Goal: Task Accomplishment & Management: Complete application form

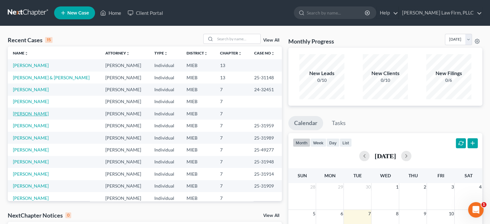
click at [34, 114] on link "[PERSON_NAME]" at bounding box center [31, 113] width 36 height 5
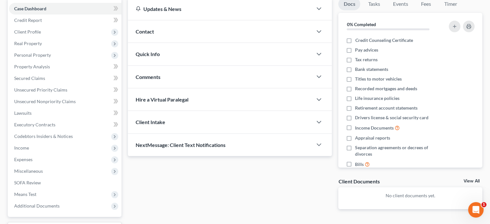
scroll to position [64, 0]
click at [42, 149] on span "Income" at bounding box center [65, 148] width 112 height 12
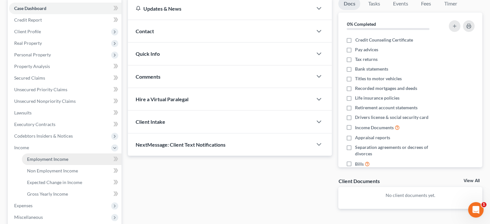
click at [44, 157] on span "Employment Income" at bounding box center [47, 158] width 41 height 5
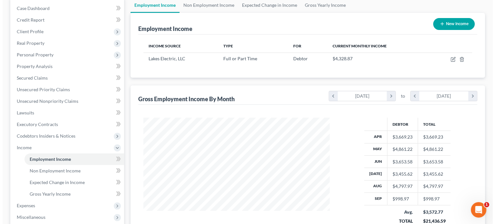
scroll to position [32, 0]
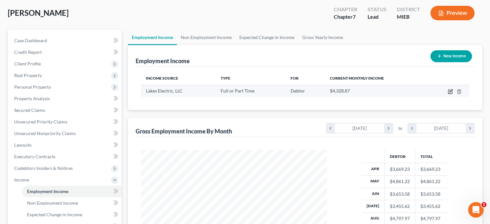
click at [449, 92] on icon "button" at bounding box center [450, 91] width 5 height 5
select select "0"
select select "23"
select select "3"
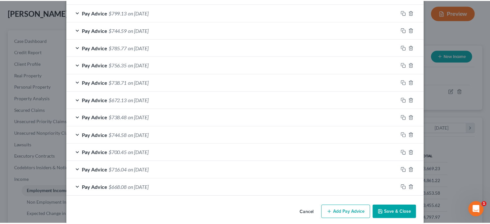
scroll to position [500, 0]
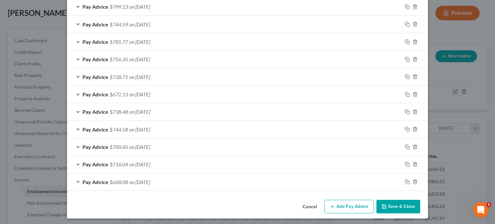
click at [394, 202] on button "Save & Close" at bounding box center [398, 207] width 44 height 14
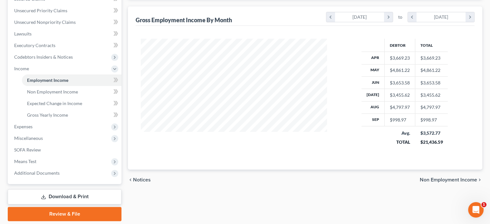
scroll to position [161, 0]
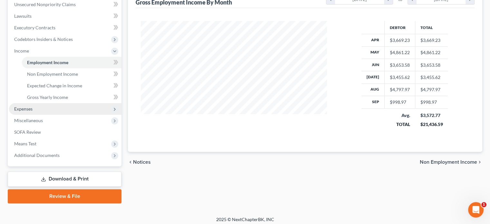
click at [66, 111] on span "Expenses" at bounding box center [65, 109] width 112 height 12
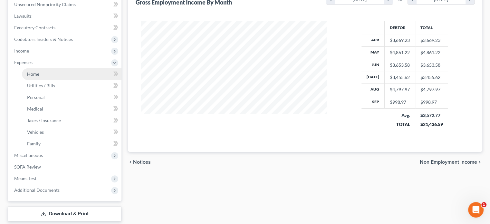
click at [52, 73] on link "Home" at bounding box center [72, 74] width 100 height 12
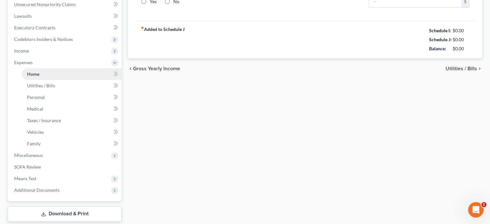
type input "0.00"
radio input "true"
type input "0.00"
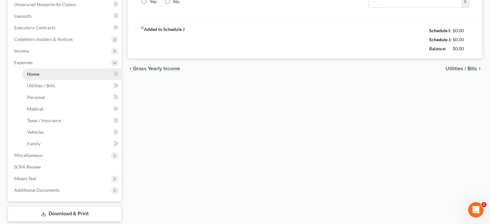
type input "0.00"
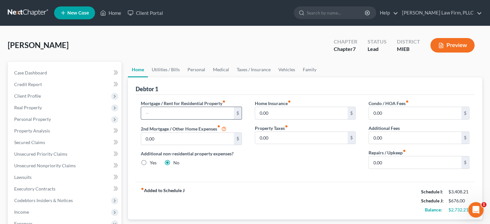
click at [164, 115] on input "text" at bounding box center [187, 113] width 92 height 12
type input "500"
click at [176, 67] on link "Utilities / Bills" at bounding box center [166, 69] width 36 height 15
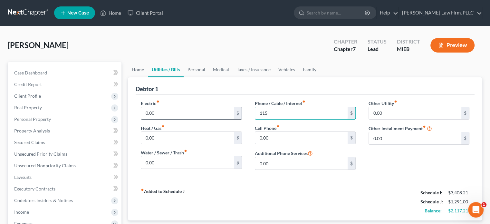
type input "115"
click at [197, 69] on link "Personal" at bounding box center [196, 69] width 25 height 15
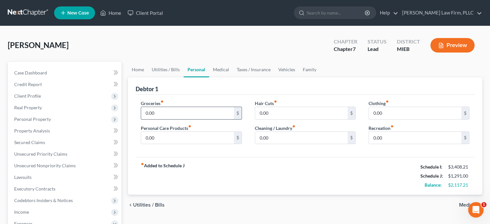
click at [174, 111] on input "0.00" at bounding box center [187, 113] width 92 height 12
type input "625"
type input "40"
type input "20"
type input "15"
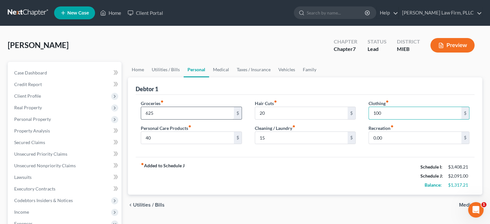
type input "100"
click at [219, 69] on link "Medical" at bounding box center [221, 69] width 24 height 15
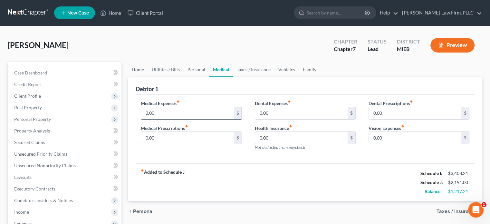
click at [197, 113] on input "0.00" at bounding box center [187, 113] width 92 height 12
type input "75"
click at [249, 68] on link "Taxes / Insurance" at bounding box center [254, 69] width 42 height 15
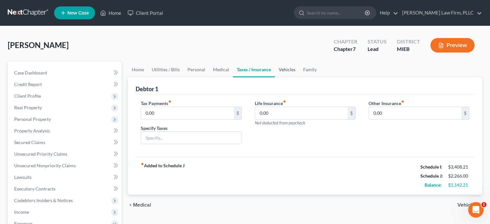
click at [284, 68] on link "Vehicles" at bounding box center [287, 69] width 24 height 15
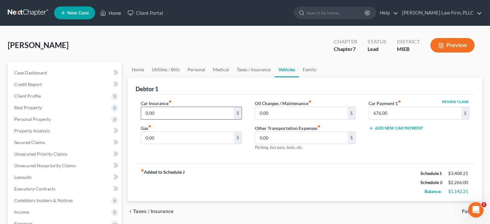
click at [196, 113] on input "0.00" at bounding box center [187, 113] width 92 height 12
type input "180"
type input "450"
click at [305, 68] on link "Family" at bounding box center [309, 69] width 21 height 15
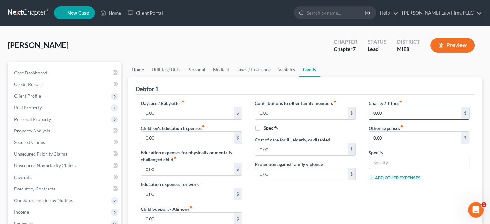
click at [378, 112] on input "0.00" at bounding box center [415, 113] width 92 height 12
type input "10"
click at [249, 68] on link "Taxes / Insurance" at bounding box center [254, 69] width 42 height 15
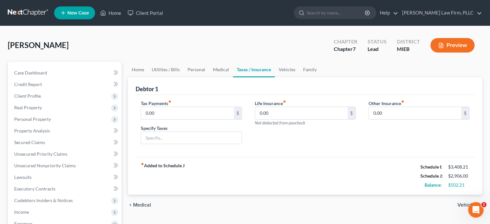
click at [194, 119] on div "Tax Payments fiber_manual_record 0.00 $ Specify Taxes" at bounding box center [191, 125] width 114 height 50
click at [194, 113] on input "0.00" at bounding box center [187, 113] width 92 height 12
type input "90"
type input "IRS repayment"
click at [306, 65] on link "Family" at bounding box center [309, 69] width 21 height 15
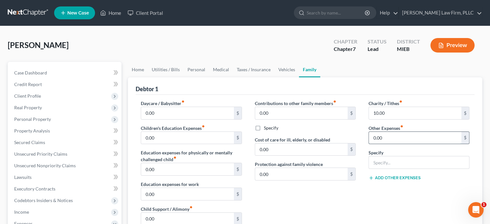
click at [388, 138] on input "0.00" at bounding box center [415, 138] width 92 height 12
type input "200"
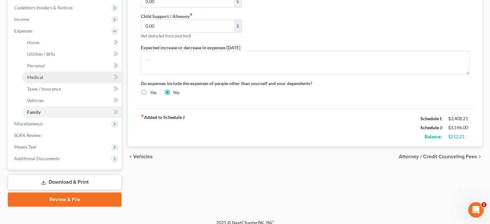
scroll to position [193, 0]
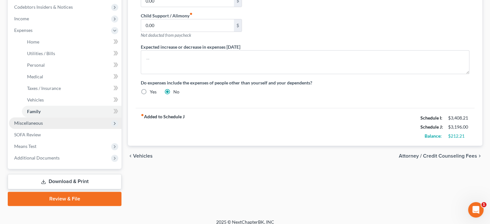
type input "Storage Unit"
click at [48, 121] on span "Miscellaneous" at bounding box center [65, 123] width 112 height 12
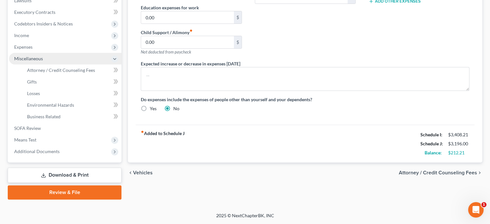
scroll to position [176, 0]
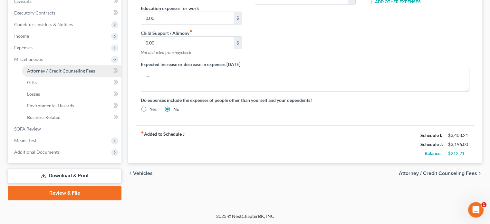
click at [64, 67] on link "Attorney / Credit Counseling Fees" at bounding box center [72, 71] width 100 height 12
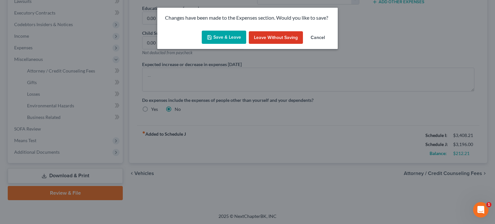
click at [227, 36] on button "Save & Leave" at bounding box center [224, 38] width 44 height 14
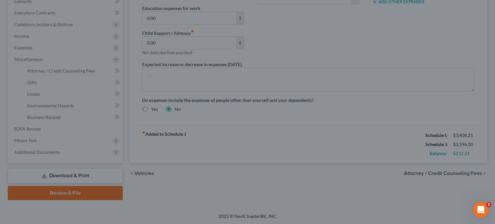
type input "200.00"
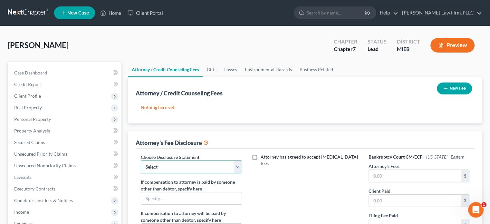
click at [223, 165] on select "Select Pursuant to F.R. Bankr.P 2016(b) Attorney [PERSON_NAME]" at bounding box center [191, 166] width 101 height 13
select select "0"
click at [141, 160] on select "Select Pursuant to F.R. Bankr.P 2016(b) Attorney [PERSON_NAME]" at bounding box center [191, 166] width 101 height 13
click at [383, 174] on input "text" at bounding box center [415, 176] width 92 height 12
type input "1,200"
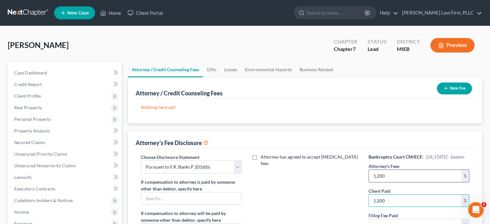
type input "1,200"
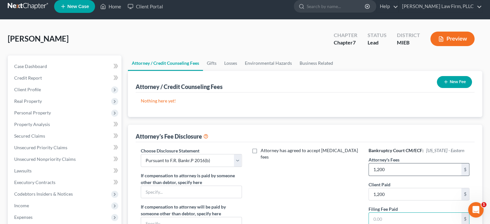
type input "1"
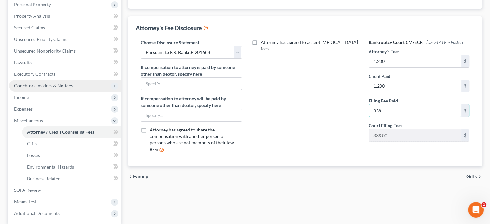
scroll to position [103, 0]
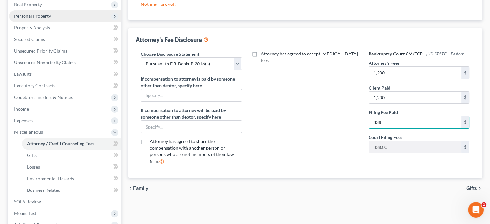
type input "338"
click at [41, 13] on span "Personal Property" at bounding box center [32, 15] width 37 height 5
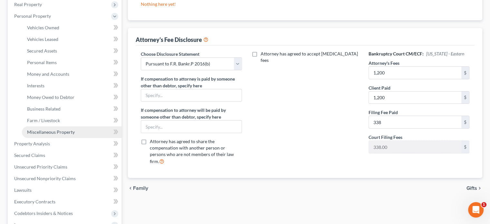
click at [68, 132] on span "Miscellaneous Property" at bounding box center [51, 131] width 48 height 5
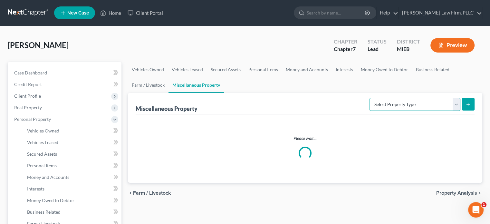
click at [412, 98] on select "Select Property Type Assigned for Creditor Benefit [DATE] Holding for Another N…" at bounding box center [415, 104] width 91 height 13
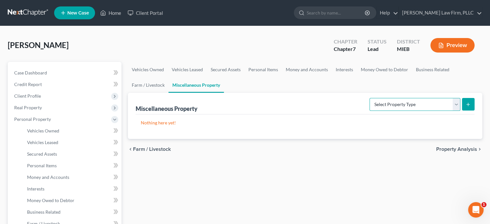
select select "stored_within_1_year"
click at [370, 98] on select "Select Property Type Assigned for Creditor Benefit [DATE] Holding for Another N…" at bounding box center [415, 104] width 91 height 13
click at [466, 101] on button "submit" at bounding box center [468, 104] width 13 height 13
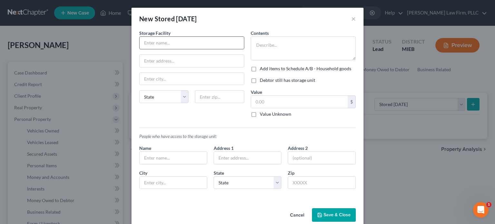
click at [186, 41] on input "text" at bounding box center [192, 43] width 104 height 12
type input "Spare Box Storage"
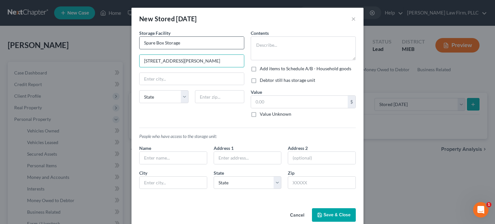
type input "[STREET_ADDRESS][PERSON_NAME]"
type input "[GEOGRAPHIC_DATA]"
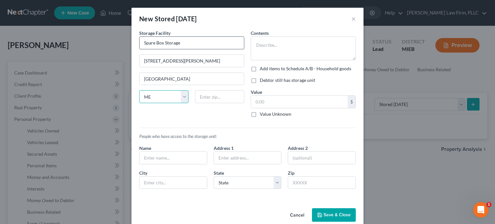
select select "23"
type input "48178"
click at [289, 34] on div "Contents *" at bounding box center [303, 45] width 105 height 31
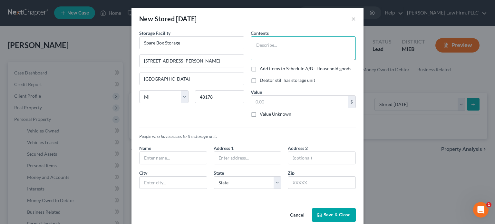
click at [285, 39] on textarea at bounding box center [303, 48] width 105 height 24
type textarea "B"
type textarea "Misc. household goods including bed, television, couch, ect..."
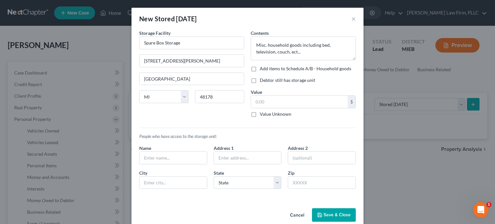
click at [260, 70] on label "Add items to Schedule A/B - Household goods" at bounding box center [306, 68] width 92 height 6
click at [262, 70] on input "Add items to Schedule A/B - Household goods" at bounding box center [264, 67] width 4 height 4
checkbox input "true"
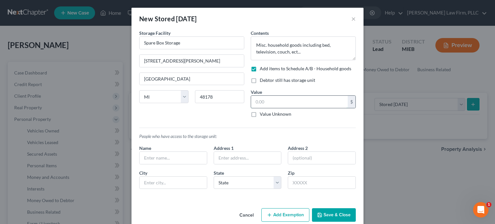
click at [270, 96] on input "text" at bounding box center [299, 102] width 97 height 12
type input "800"
click at [260, 80] on label "Debtor still has storage unit" at bounding box center [287, 80] width 55 height 6
click at [262, 80] on input "Debtor still has storage unit" at bounding box center [264, 79] width 4 height 4
checkbox input "true"
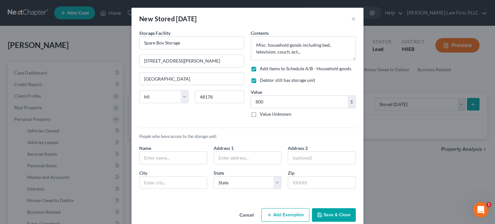
scroll to position [10, 0]
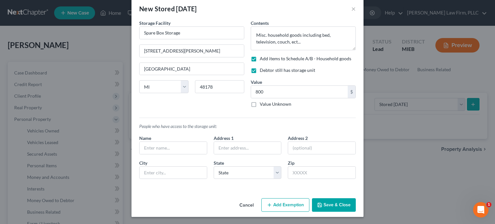
drag, startPoint x: 326, startPoint y: 205, endPoint x: 300, endPoint y: 195, distance: 28.1
click at [303, 196] on div "Cancel Add Exemption Save & Close" at bounding box center [247, 206] width 232 height 21
click at [285, 202] on button "Add Exemption" at bounding box center [285, 205] width 48 height 14
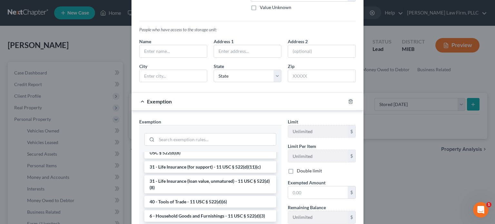
scroll to position [518, 0]
click at [224, 218] on li "6 - Household Goods and Furnishings - 11 USC § 522(d)(3)" at bounding box center [210, 216] width 132 height 12
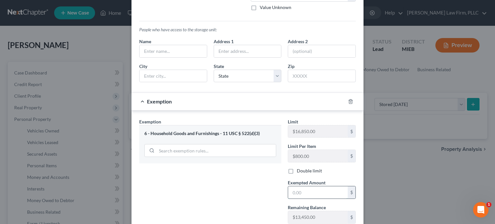
click at [311, 190] on input "text" at bounding box center [318, 192] width 60 height 12
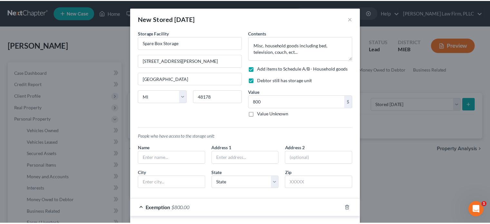
scroll to position [151, 0]
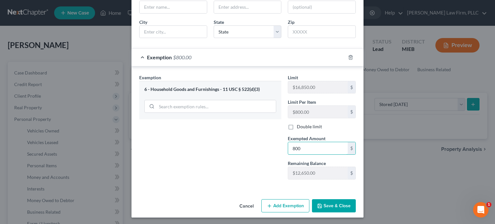
type input "800"
click at [335, 201] on button "Save & Close" at bounding box center [334, 206] width 44 height 14
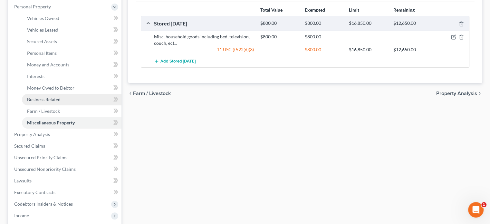
scroll to position [129, 0]
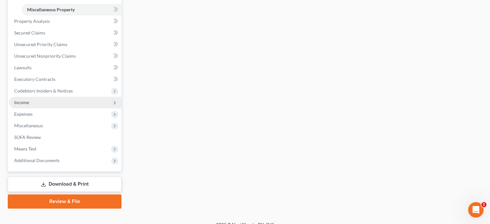
click at [31, 105] on span "Income" at bounding box center [65, 103] width 112 height 12
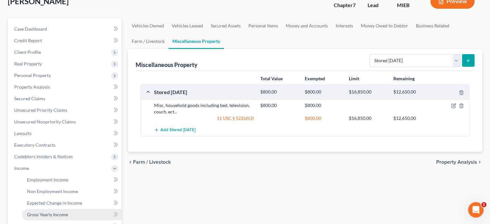
scroll to position [35, 0]
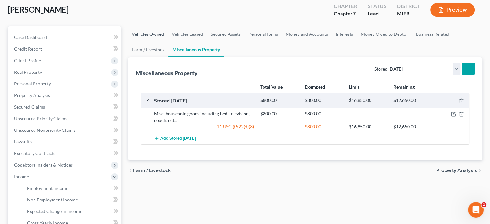
click at [138, 33] on link "Vehicles Owned" at bounding box center [148, 33] width 40 height 15
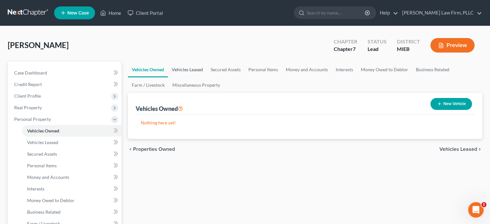
click at [185, 67] on link "Vehicles Leased" at bounding box center [187, 69] width 39 height 15
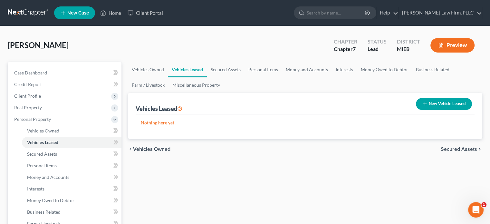
click at [423, 101] on button "New Vehicle Leased" at bounding box center [444, 104] width 56 height 12
select select "0"
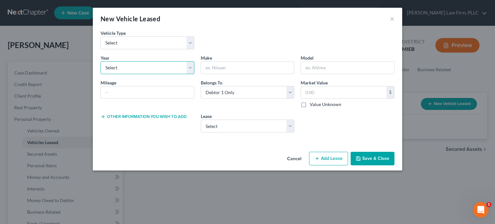
click at [166, 64] on select "Select 2026 2025 2024 2023 2022 2021 2020 2019 2018 2017 2016 2015 2014 2013 20…" at bounding box center [148, 67] width 94 height 13
select select "1"
click at [101, 61] on select "Select 2026 2025 2024 2023 2022 2021 2020 2019 2018 2017 2016 2015 2014 2013 20…" at bounding box center [148, 67] width 94 height 13
click at [224, 64] on input "text" at bounding box center [247, 68] width 93 height 12
type input "Dodge"
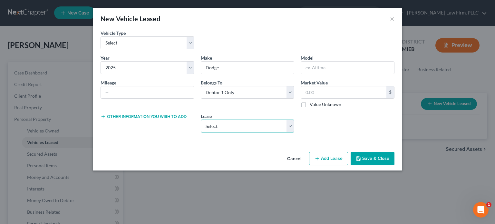
click at [236, 128] on select "Select 2025 Dodge Ram" at bounding box center [248, 126] width 94 height 13
select select "0"
select select "1"
select select "45"
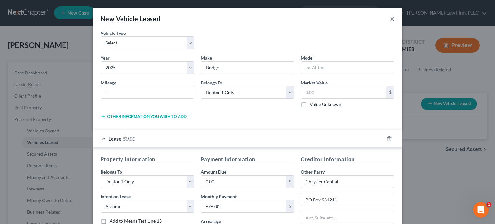
click at [390, 16] on button "×" at bounding box center [392, 19] width 5 height 8
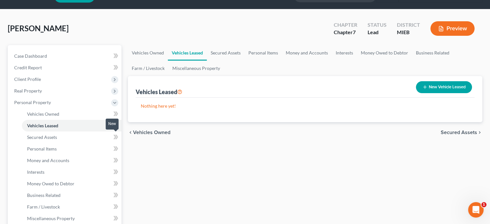
scroll to position [32, 0]
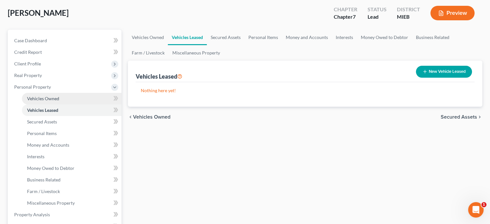
click at [48, 96] on span "Vehicles Owned" at bounding box center [43, 98] width 32 height 5
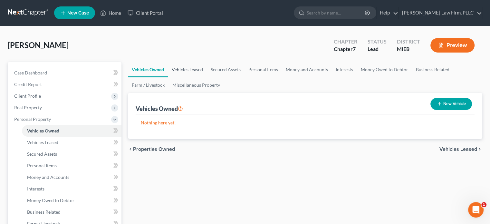
click at [184, 67] on link "Vehicles Leased" at bounding box center [187, 69] width 39 height 15
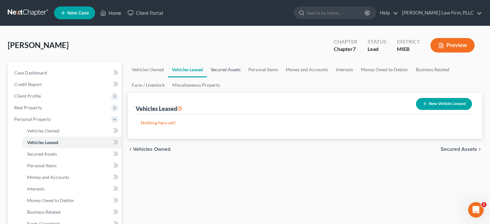
click at [233, 67] on link "Secured Assets" at bounding box center [226, 69] width 38 height 15
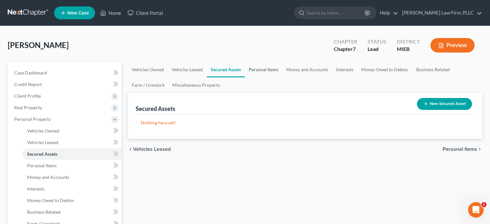
click at [256, 68] on link "Personal Items" at bounding box center [263, 69] width 37 height 15
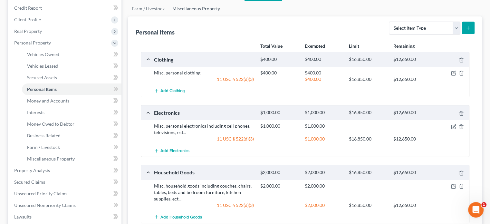
scroll to position [129, 0]
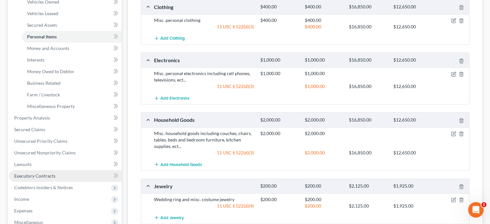
click at [42, 175] on span "Executory Contracts" at bounding box center [34, 175] width 41 height 5
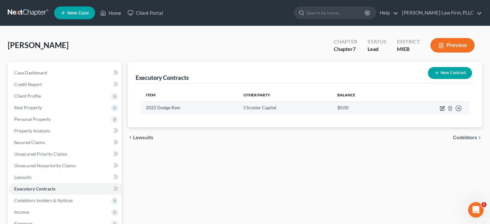
click at [443, 108] on icon "button" at bounding box center [442, 108] width 5 height 5
select select "3"
select select "45"
select select "0"
select select "1"
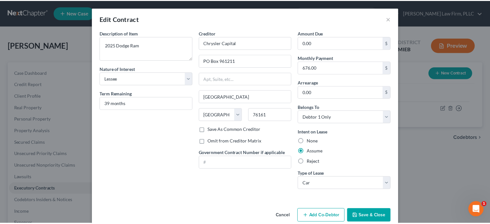
scroll to position [11, 0]
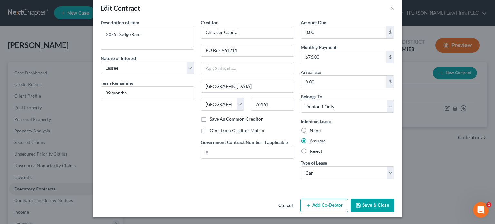
click at [368, 203] on button "Save & Close" at bounding box center [373, 206] width 44 height 14
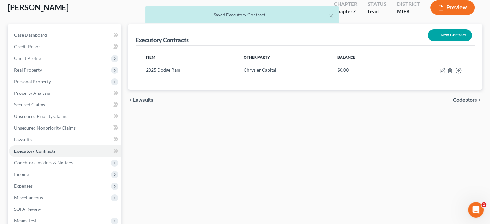
scroll to position [97, 0]
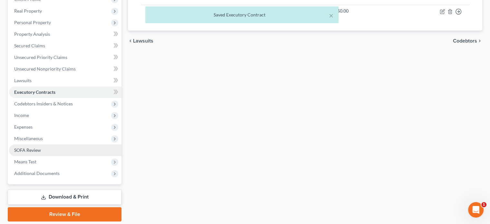
click at [39, 150] on span "SOFA Review" at bounding box center [27, 149] width 27 height 5
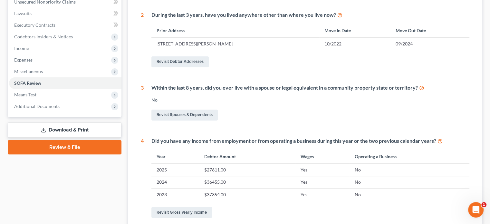
scroll to position [97, 0]
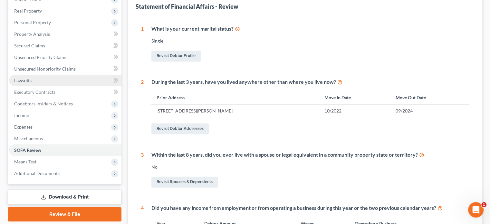
click at [45, 82] on link "Lawsuits" at bounding box center [65, 81] width 112 height 12
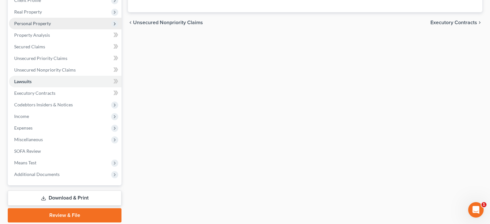
scroll to position [118, 0]
